Goal: Find specific page/section: Find specific page/section

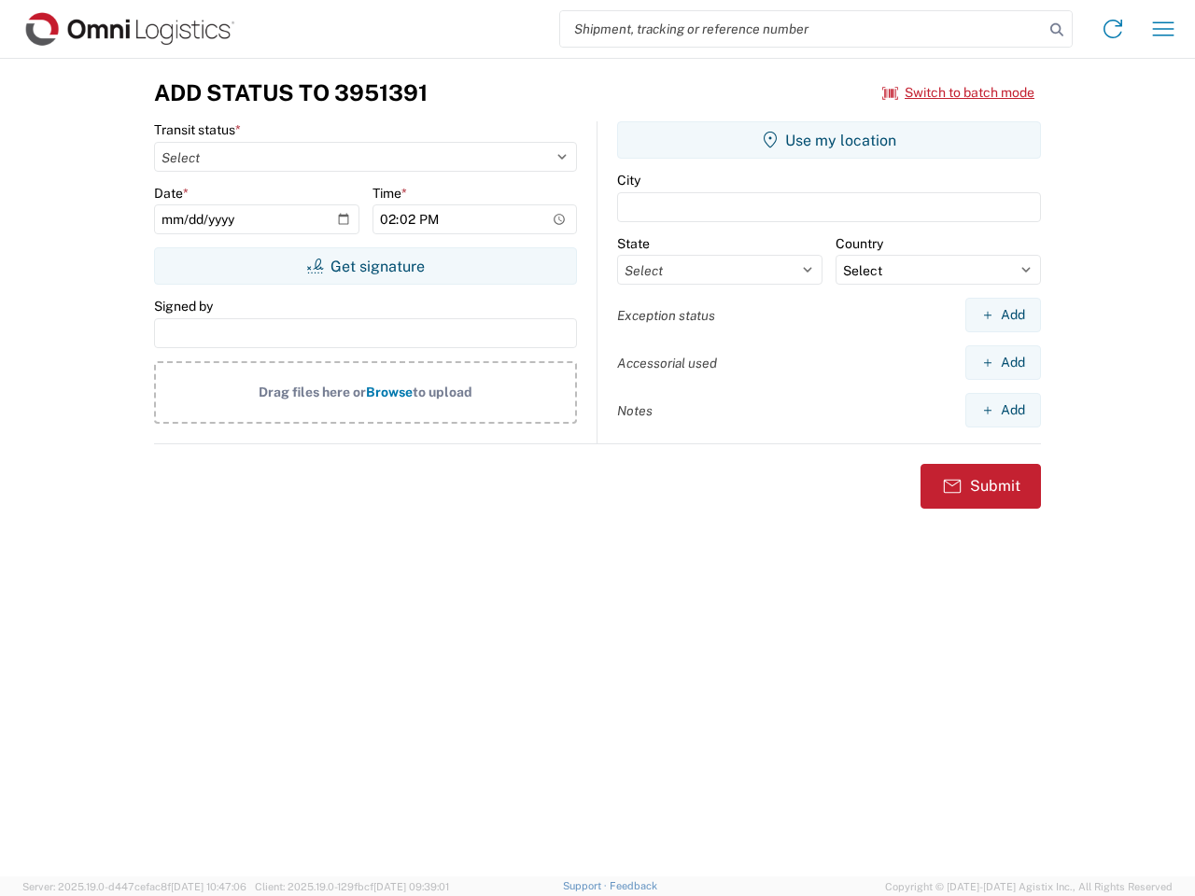
click at [802, 29] on input "search" at bounding box center [802, 28] width 484 height 35
click at [1057, 30] on icon at bounding box center [1057, 30] width 26 height 26
click at [1113, 29] on icon at bounding box center [1113, 29] width 30 height 30
click at [1164, 29] on icon "button" at bounding box center [1163, 28] width 21 height 14
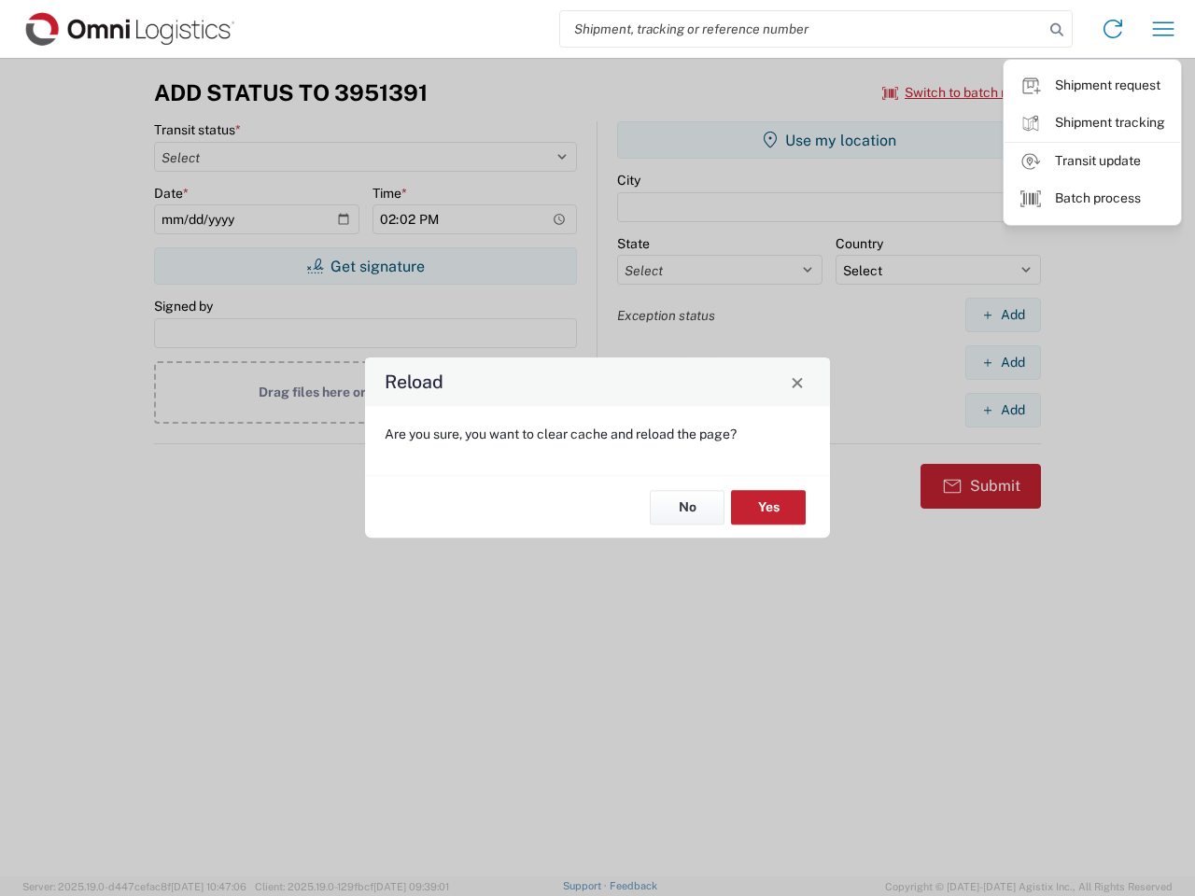
click at [959, 92] on div "Reload Are you sure, you want to clear cache and reload the page? No Yes" at bounding box center [597, 448] width 1195 height 896
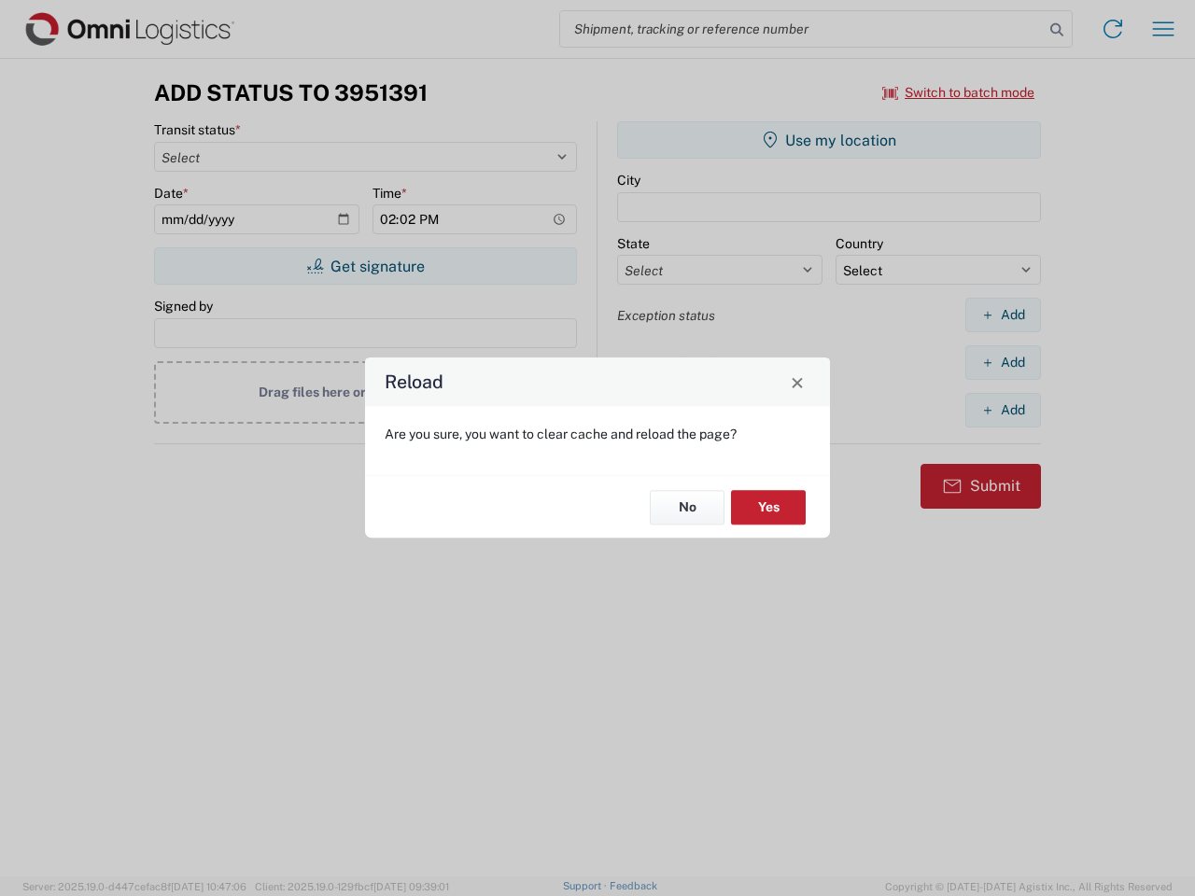
click at [365, 266] on div "Reload Are you sure, you want to clear cache and reload the page? No Yes" at bounding box center [597, 448] width 1195 height 896
click at [829, 140] on div "Reload Are you sure, you want to clear cache and reload the page? No Yes" at bounding box center [597, 448] width 1195 height 896
click at [1003, 315] on div "Reload Are you sure, you want to clear cache and reload the page? No Yes" at bounding box center [597, 448] width 1195 height 896
click at [1003, 362] on div "Reload Are you sure, you want to clear cache and reload the page? No Yes" at bounding box center [597, 448] width 1195 height 896
click at [1003, 410] on div "Reload Are you sure, you want to clear cache and reload the page? No Yes" at bounding box center [597, 448] width 1195 height 896
